Goal: Transaction & Acquisition: Subscribe to service/newsletter

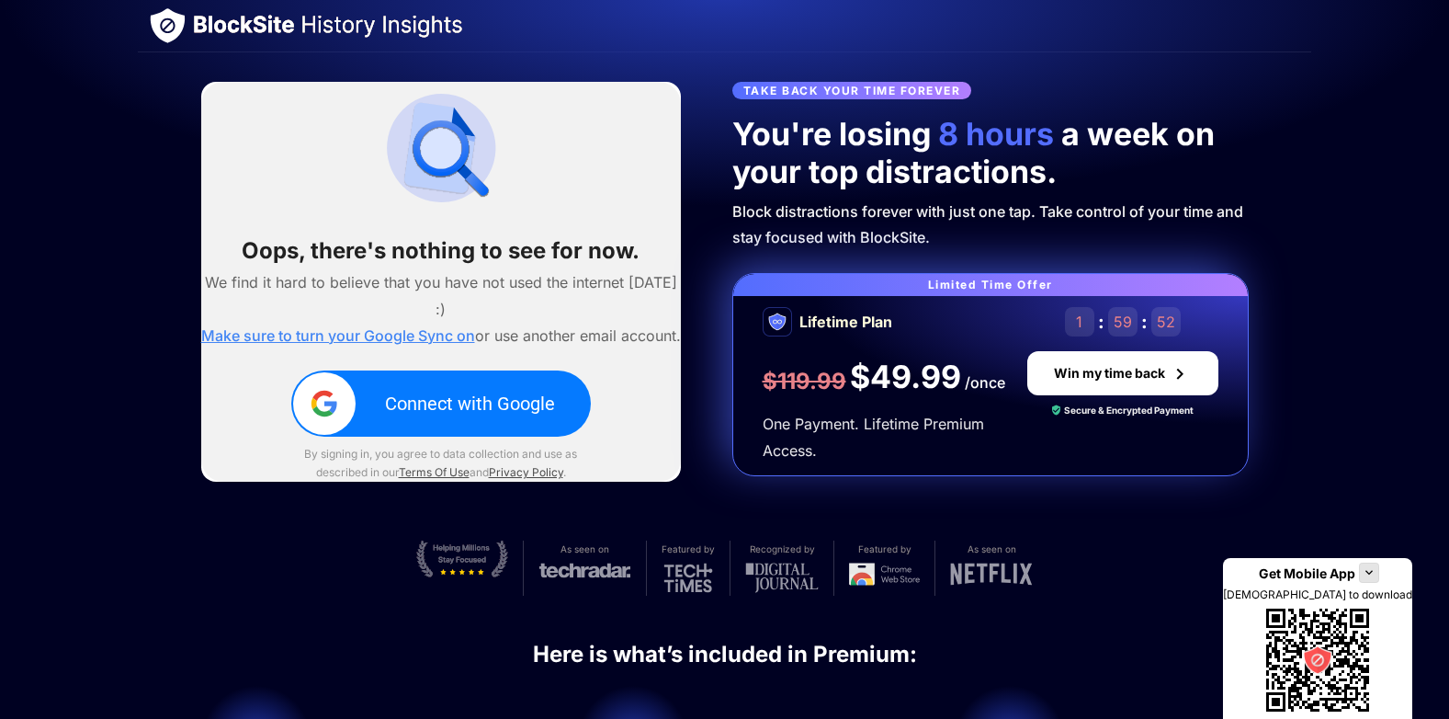
click at [444, 414] on div "Connect with Google" at bounding box center [470, 403] width 170 height 22
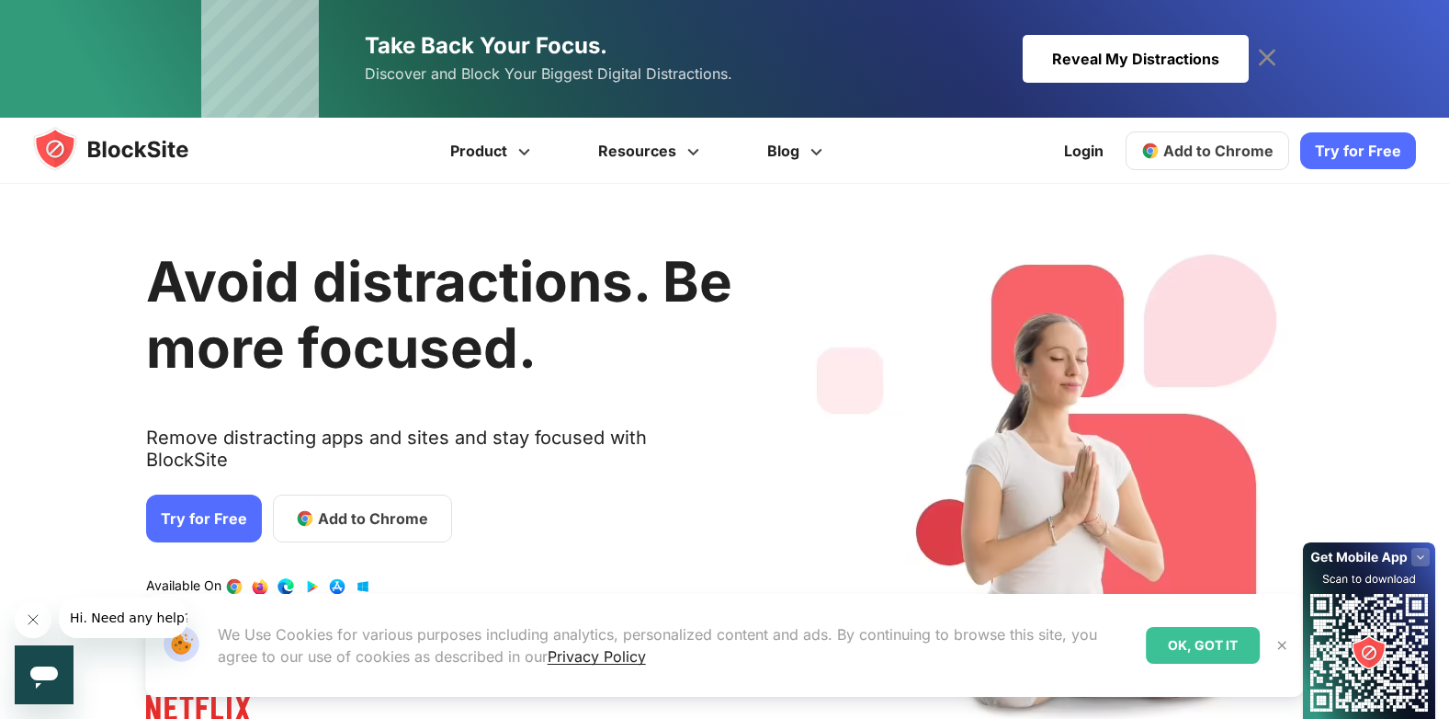
click at [1356, 149] on link "Try for Free" at bounding box center [1358, 150] width 116 height 37
click at [1361, 142] on link "Try for Free" at bounding box center [1358, 150] width 116 height 37
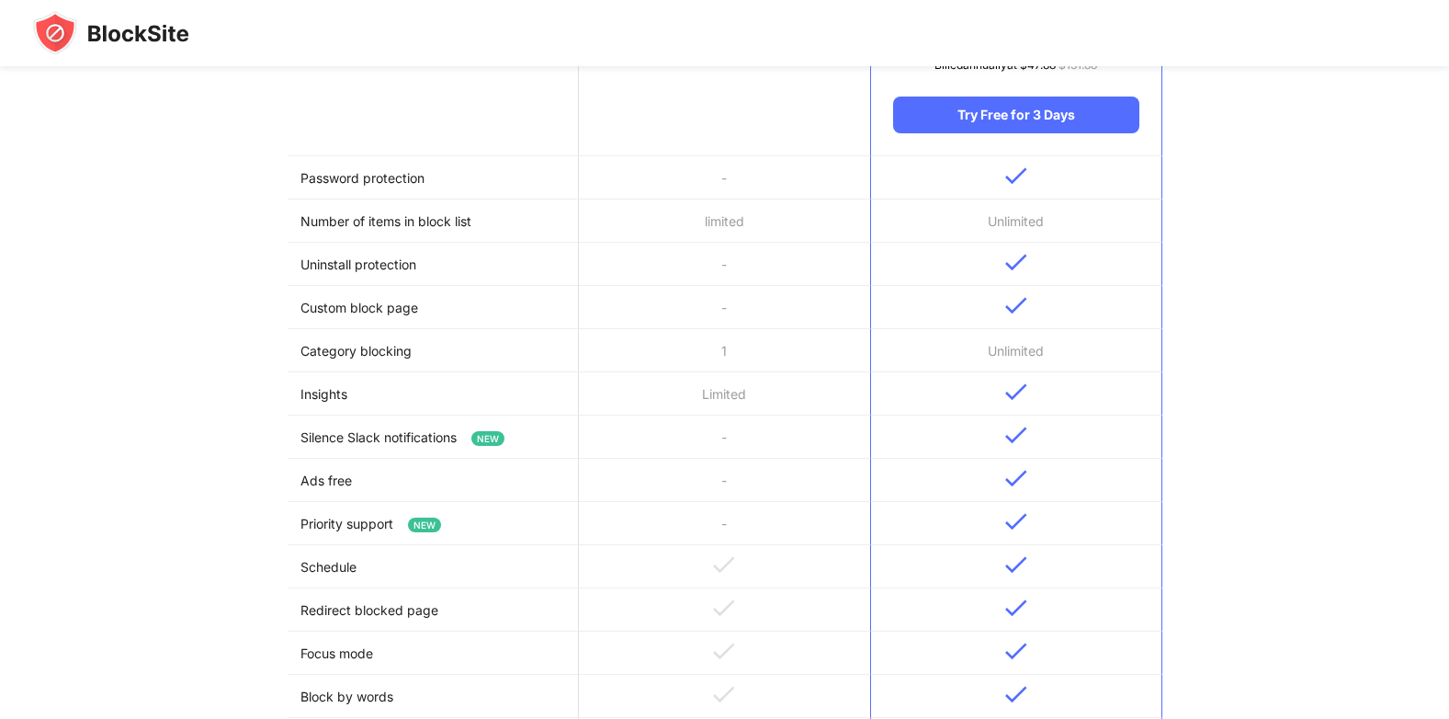
scroll to position [582, 0]
